Goal: Navigation & Orientation: Find specific page/section

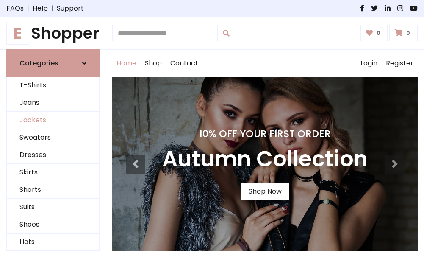
click at [53, 120] on link "Jackets" at bounding box center [53, 119] width 92 height 17
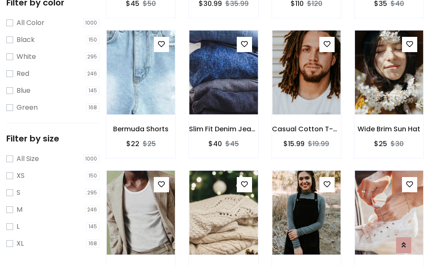
scroll to position [340, 0]
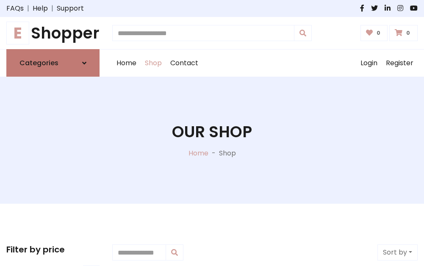
click at [53, 63] on h6 "Categories" at bounding box center [38, 63] width 39 height 8
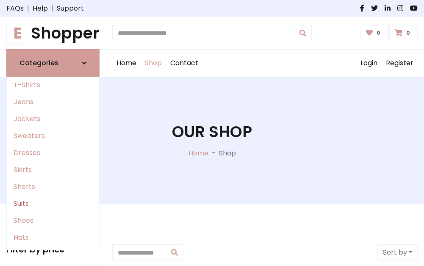
click at [53, 204] on link "Suits" at bounding box center [53, 203] width 92 height 17
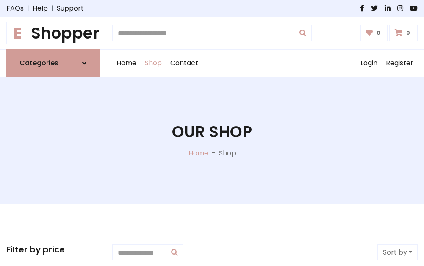
scroll to position [612, 0]
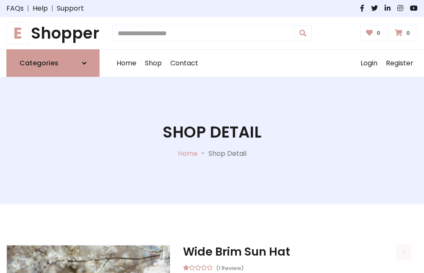
scroll to position [792, 0]
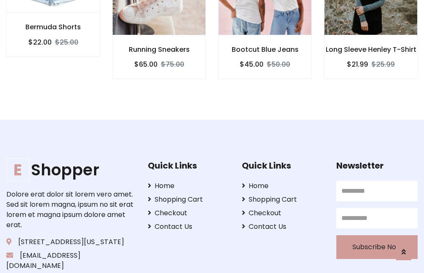
scroll to position [791, 0]
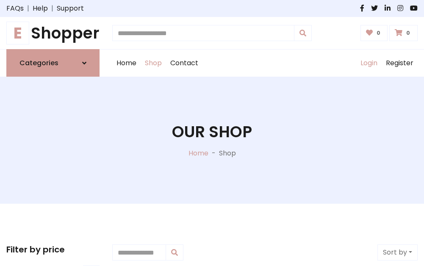
click at [369, 63] on link "Login" at bounding box center [368, 63] width 25 height 27
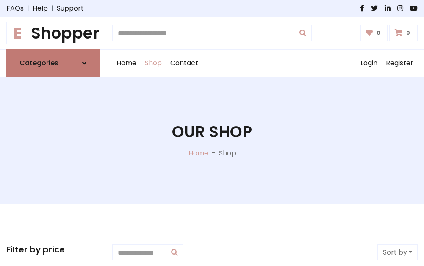
click at [84, 63] on icon at bounding box center [84, 63] width 4 height 7
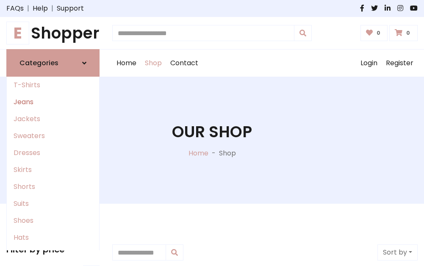
click at [53, 102] on link "Jeans" at bounding box center [53, 102] width 92 height 17
